Goal: Task Accomplishment & Management: Manage account settings

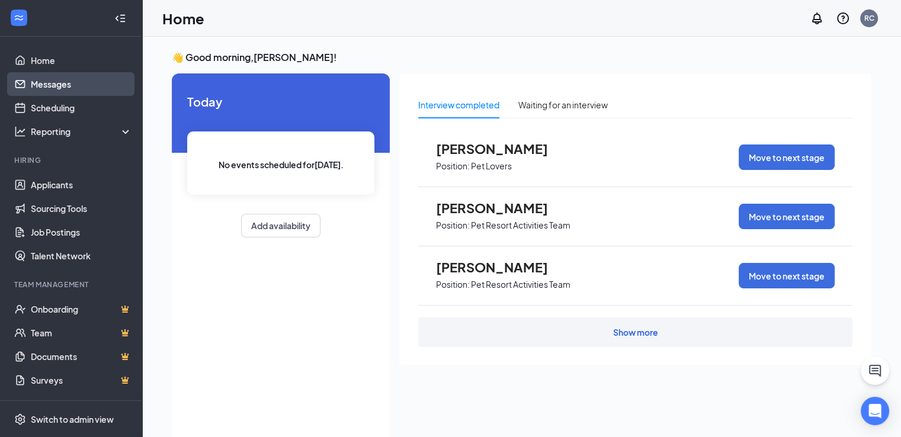
scroll to position [32, 0]
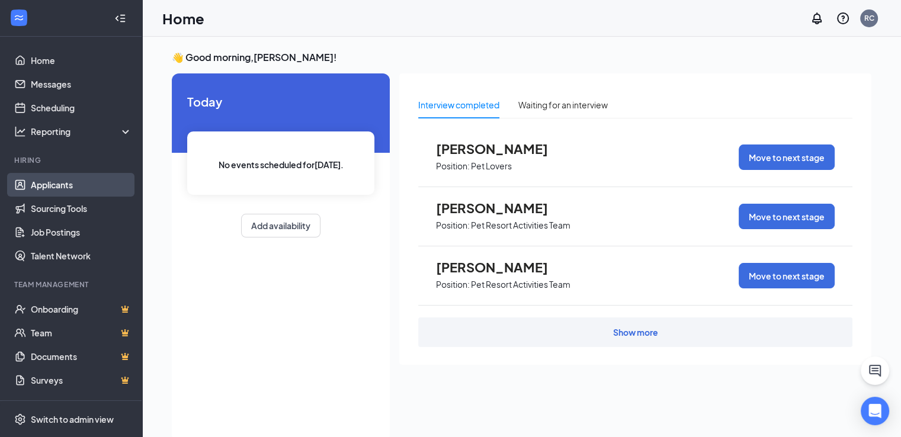
click at [49, 185] on link "Applicants" at bounding box center [81, 185] width 101 height 24
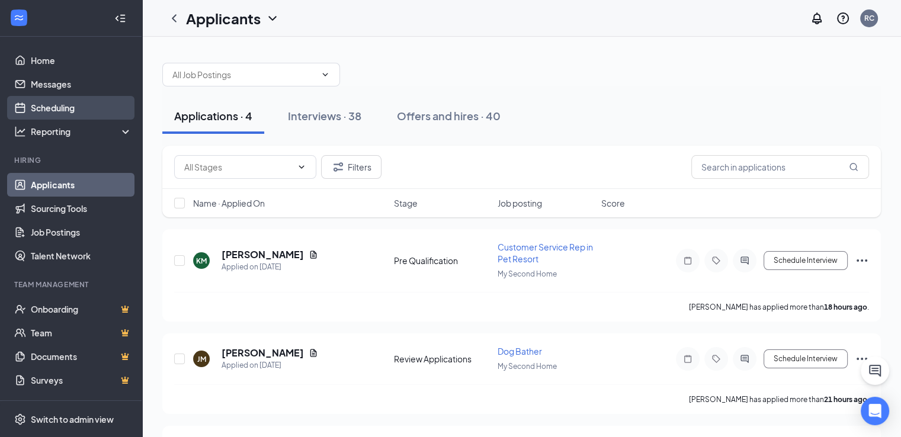
click at [64, 112] on link "Scheduling" at bounding box center [81, 108] width 101 height 24
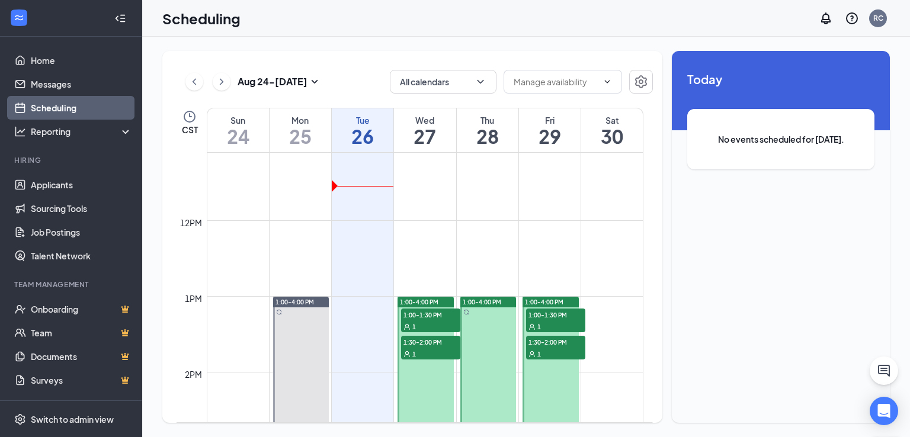
scroll to position [879, 0]
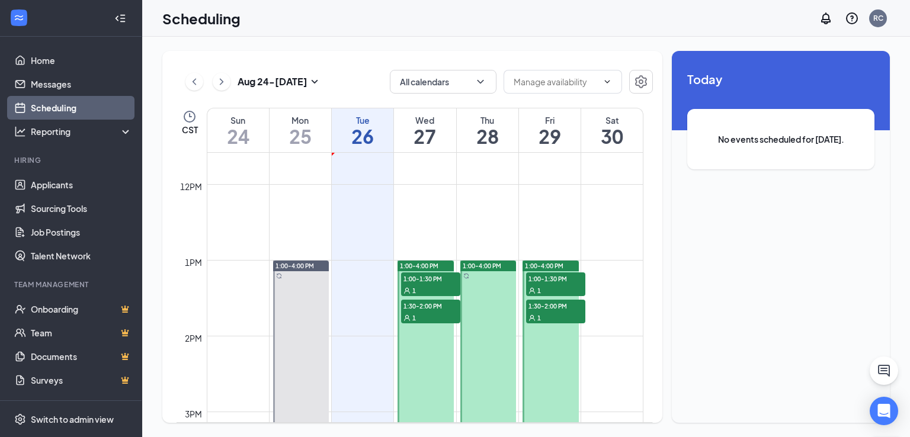
click at [428, 278] on span "1:00-1:30 PM" at bounding box center [430, 279] width 59 height 12
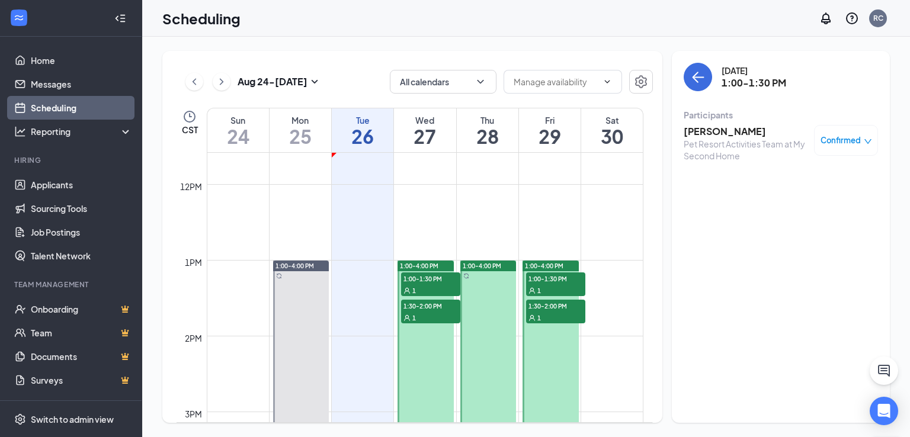
click at [424, 303] on span "1:30-2:00 PM" at bounding box center [430, 306] width 59 height 12
click at [726, 134] on h3 "[PERSON_NAME]" at bounding box center [744, 131] width 120 height 13
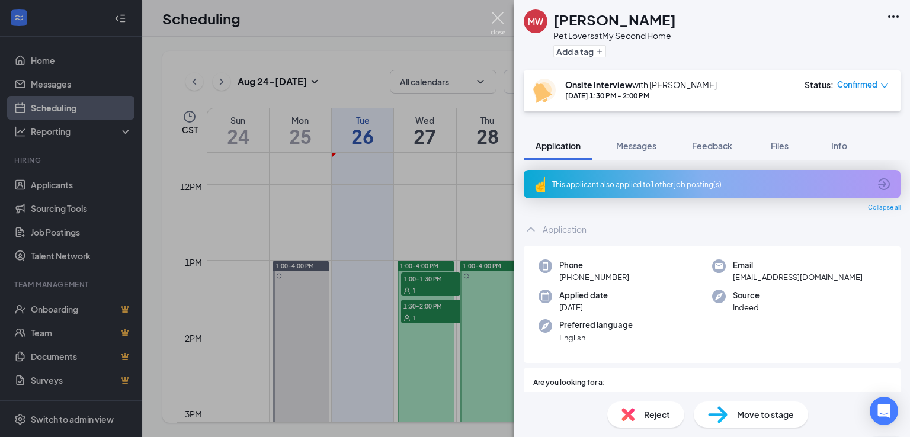
click at [494, 17] on img at bounding box center [498, 23] width 15 height 23
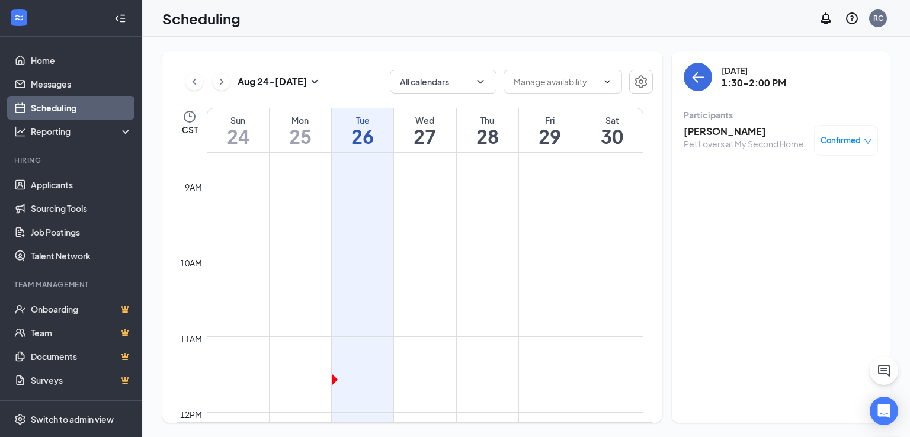
scroll to position [483, 0]
